Goal: Information Seeking & Learning: Learn about a topic

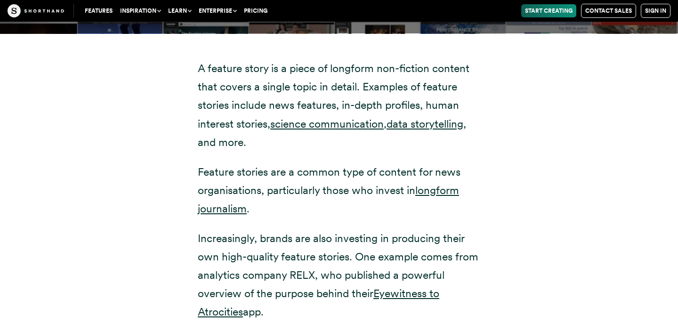
scroll to position [1843, 0]
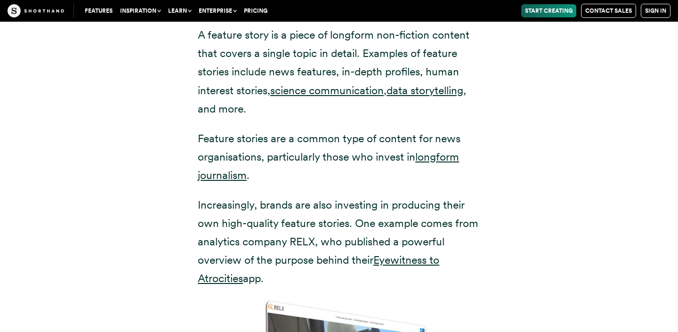
click at [325, 238] on p "Increasingly, brands are also investing in producing their own high-quality fea…" at bounding box center [339, 242] width 282 height 92
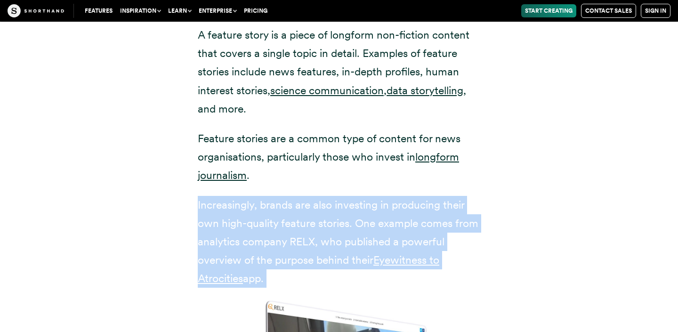
click at [325, 238] on p "Increasingly, brands are also investing in producing their own high-quality fea…" at bounding box center [339, 242] width 282 height 92
click at [317, 239] on p "Increasingly, brands are also investing in producing their own high-quality fea…" at bounding box center [339, 242] width 282 height 92
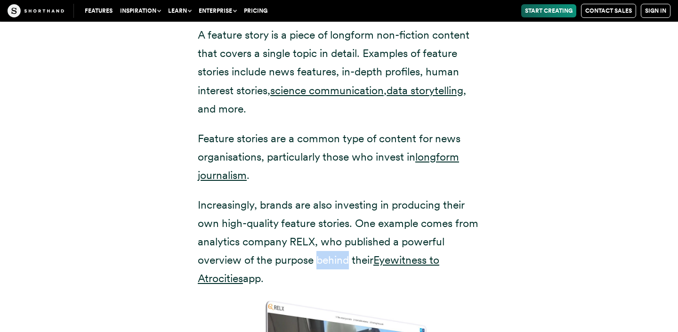
click at [317, 239] on p "Increasingly, brands are also investing in producing their own high-quality fea…" at bounding box center [339, 242] width 282 height 92
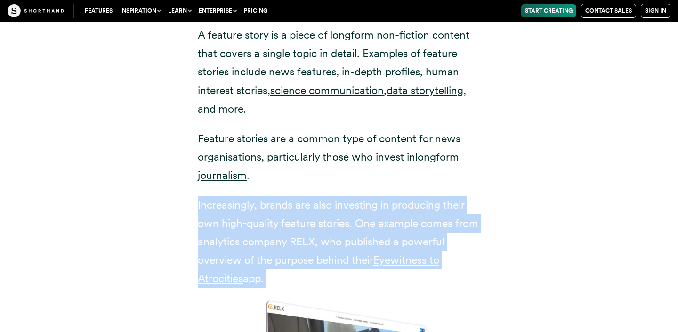
click at [317, 239] on p "Increasingly, brands are also investing in producing their own high-quality fea…" at bounding box center [339, 242] width 282 height 92
click at [320, 247] on p "Increasingly, brands are also investing in producing their own high-quality fea…" at bounding box center [339, 242] width 282 height 92
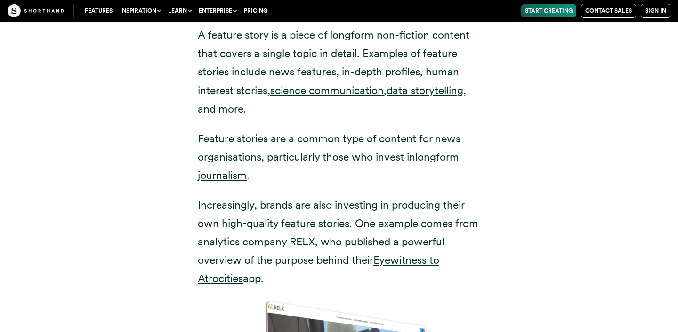
click at [320, 247] on p "Increasingly, brands are also investing in producing their own high-quality fea…" at bounding box center [339, 242] width 282 height 92
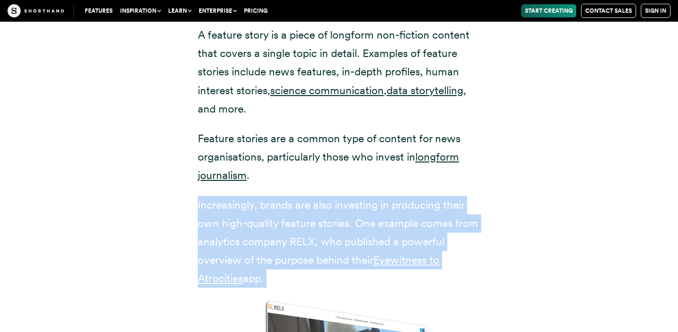
click at [320, 247] on p "Increasingly, brands are also investing in producing their own high-quality fea…" at bounding box center [339, 242] width 282 height 92
click at [341, 260] on p "Increasingly, brands are also investing in producing their own high-quality fea…" at bounding box center [339, 242] width 282 height 92
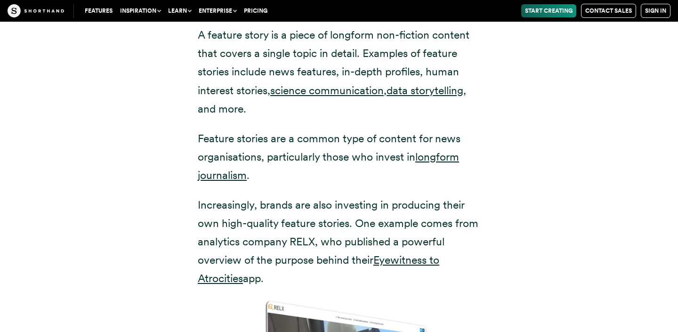
click at [341, 260] on p "Increasingly, brands are also investing in producing their own high-quality fea…" at bounding box center [339, 242] width 282 height 92
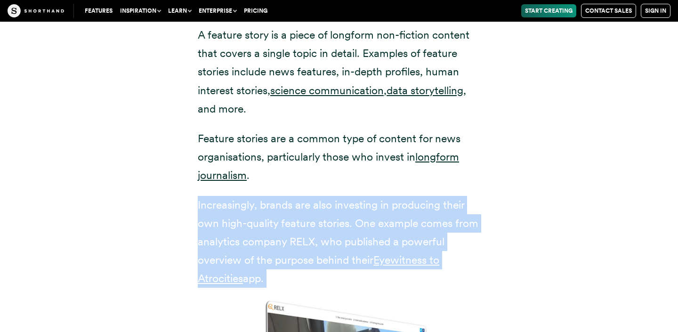
click at [341, 260] on p "Increasingly, brands are also investing in producing their own high-quality fea…" at bounding box center [339, 242] width 282 height 92
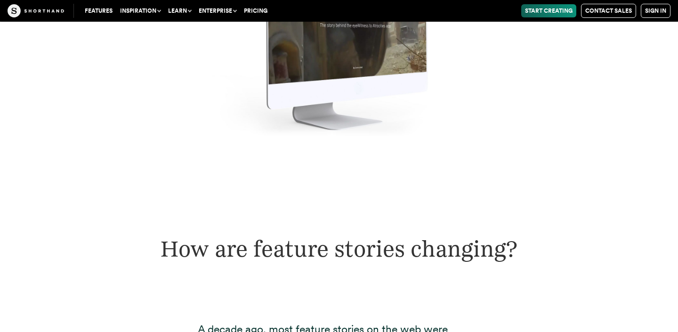
scroll to position [2226, 0]
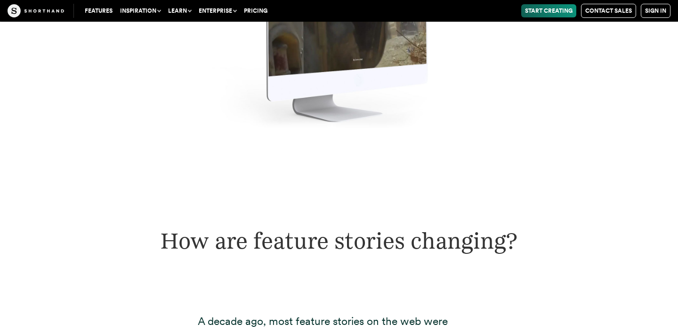
click at [350, 234] on div "How are feature stories changing?" at bounding box center [339, 240] width 678 height 91
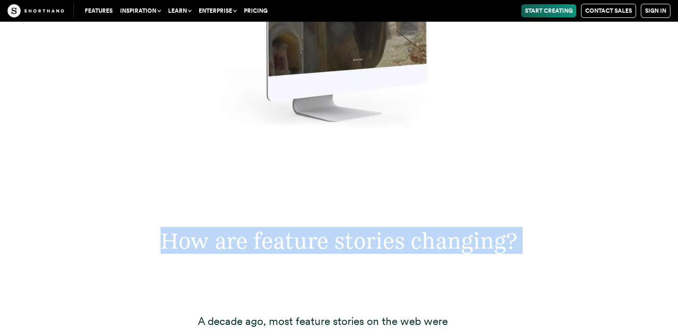
click at [350, 234] on div "How are feature stories changing?" at bounding box center [339, 240] width 678 height 91
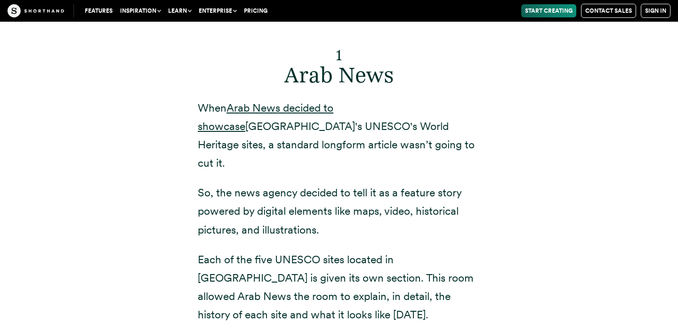
scroll to position [3379, 0]
